Goal: Go to known website: Go to known website

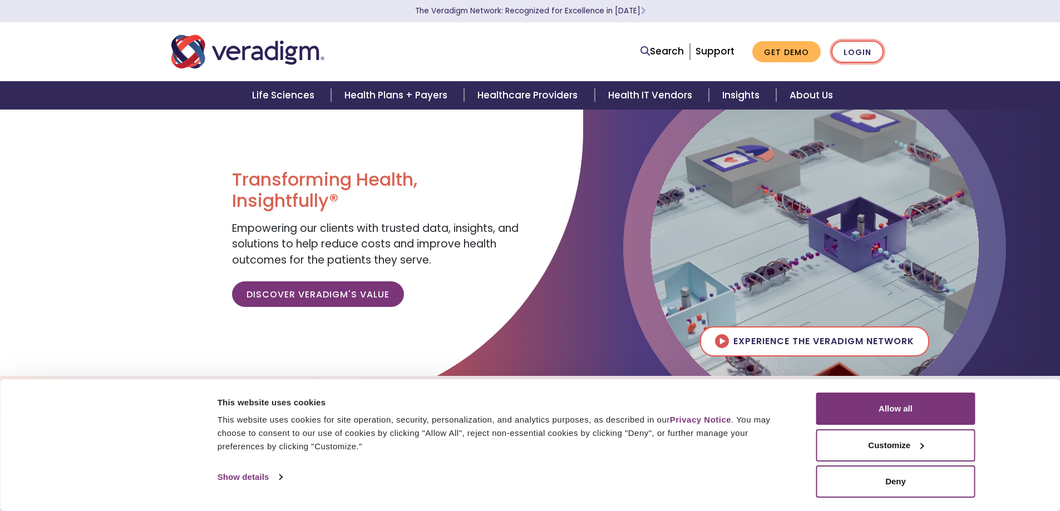
click at [860, 53] on link "Login" at bounding box center [857, 52] width 52 height 23
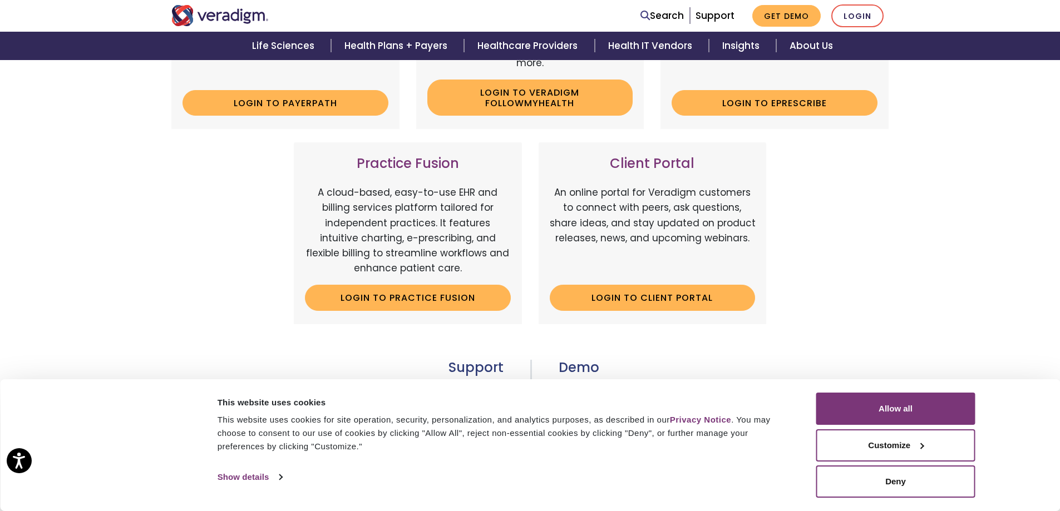
scroll to position [334, 0]
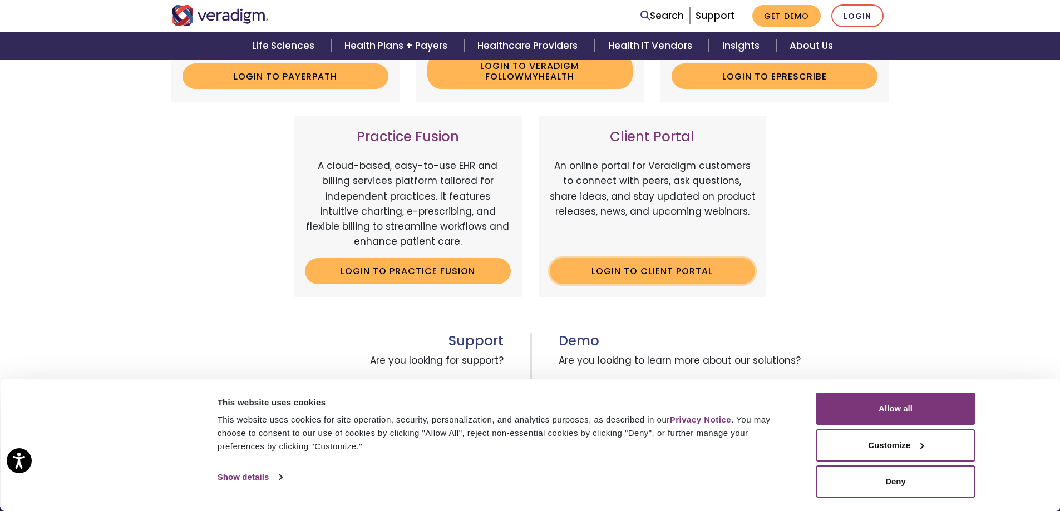
click at [746, 272] on link "Login to Client Portal" at bounding box center [653, 271] width 206 height 26
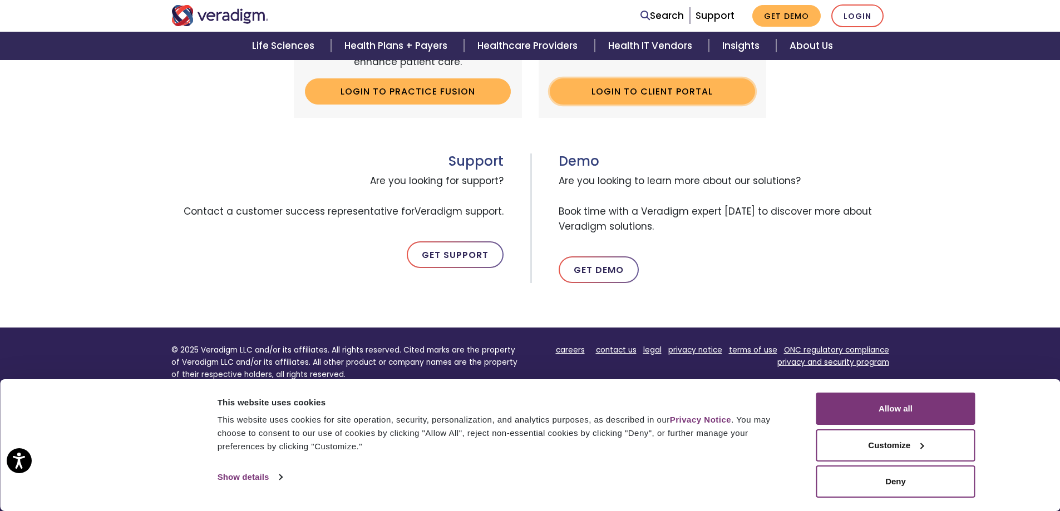
scroll to position [556, 0]
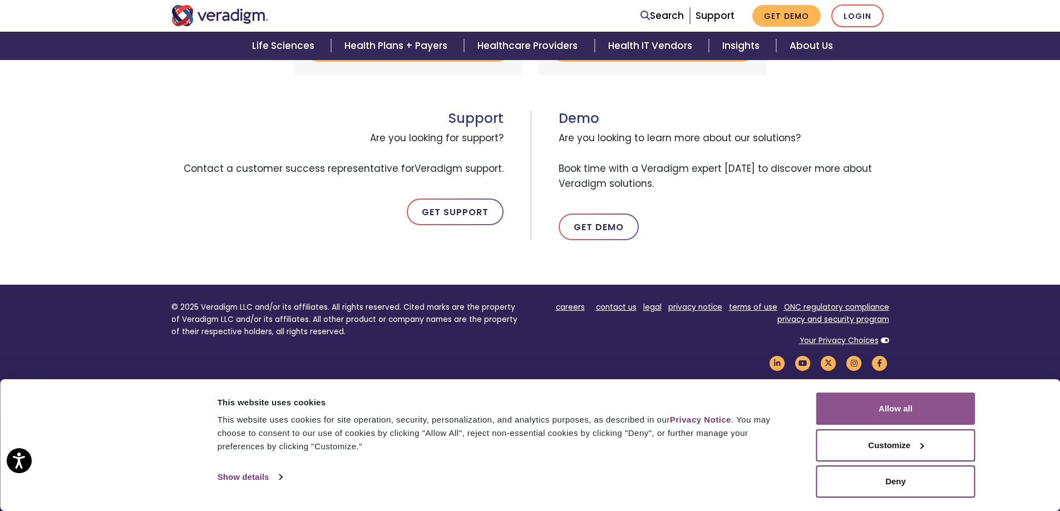
click at [961, 411] on button "Allow all" at bounding box center [895, 409] width 159 height 32
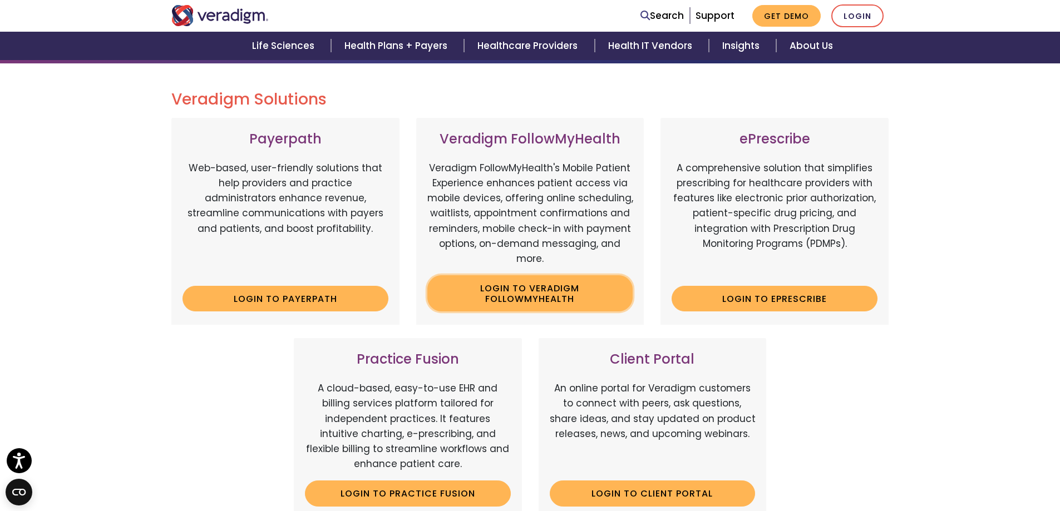
scroll to position [223, 0]
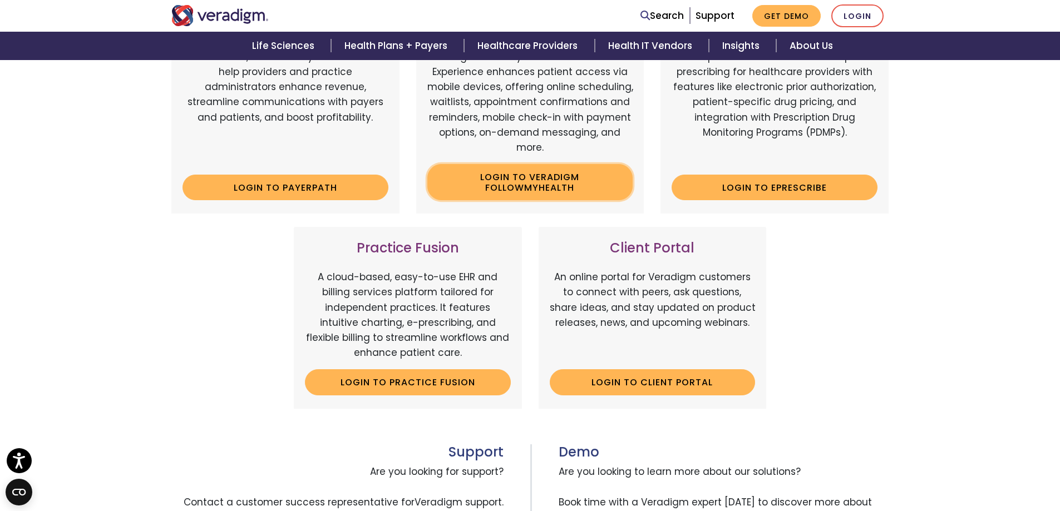
click at [555, 180] on link "Login to Veradigm FollowMyHealth" at bounding box center [530, 182] width 206 height 36
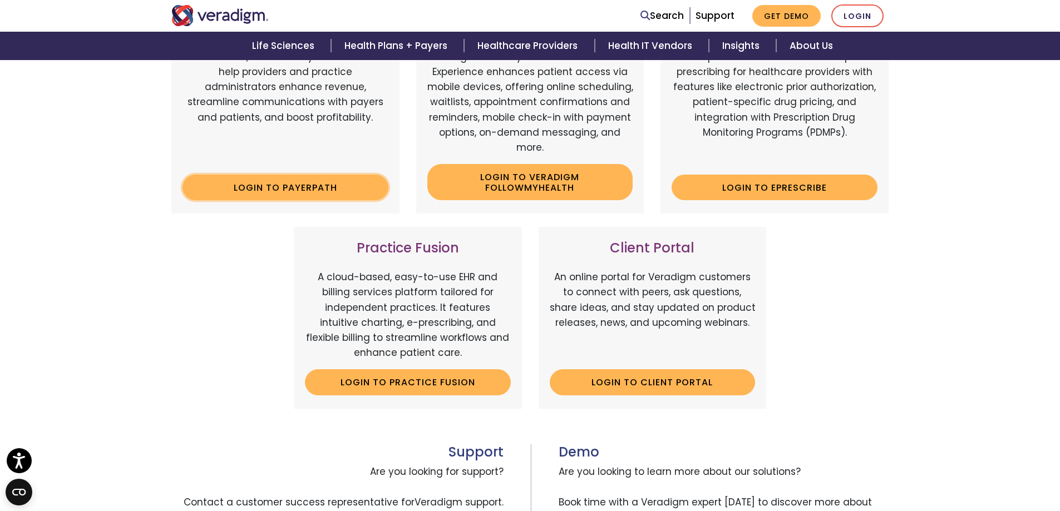
click at [357, 195] on link "Login to Payerpath" at bounding box center [286, 188] width 206 height 26
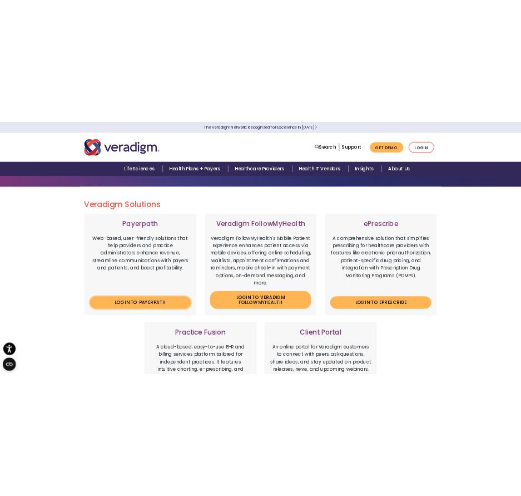
scroll to position [0, 0]
